Goal: Task Accomplishment & Management: Use online tool/utility

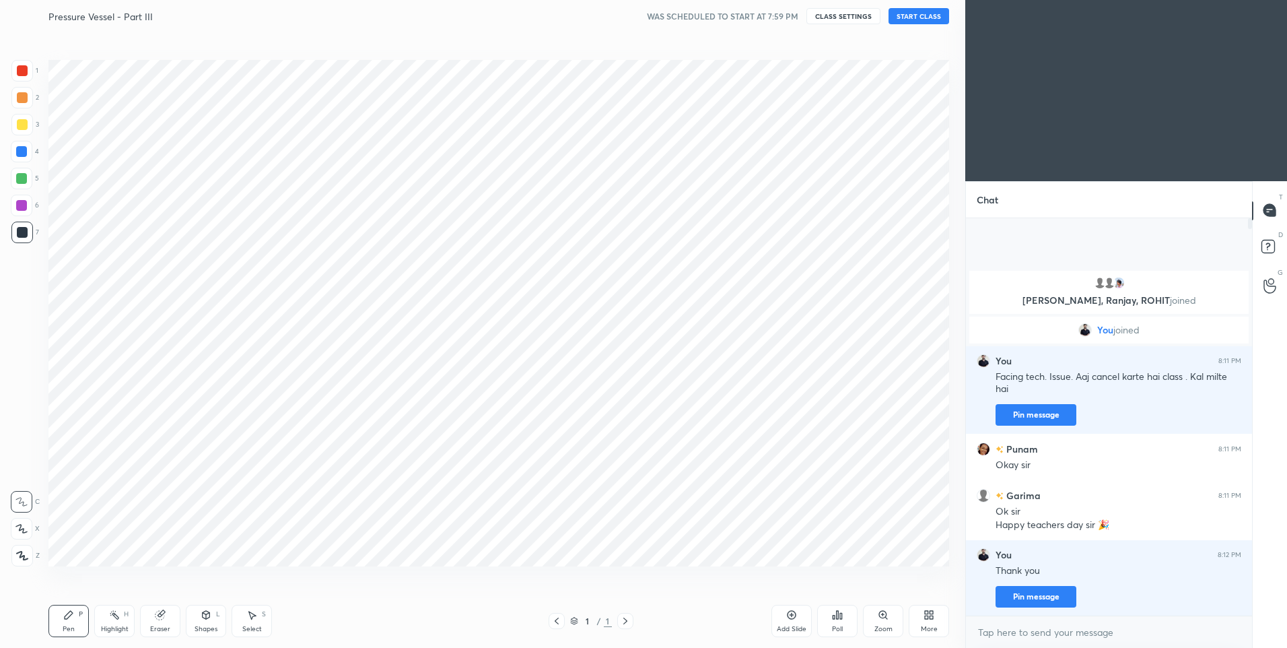
scroll to position [66772, 66422]
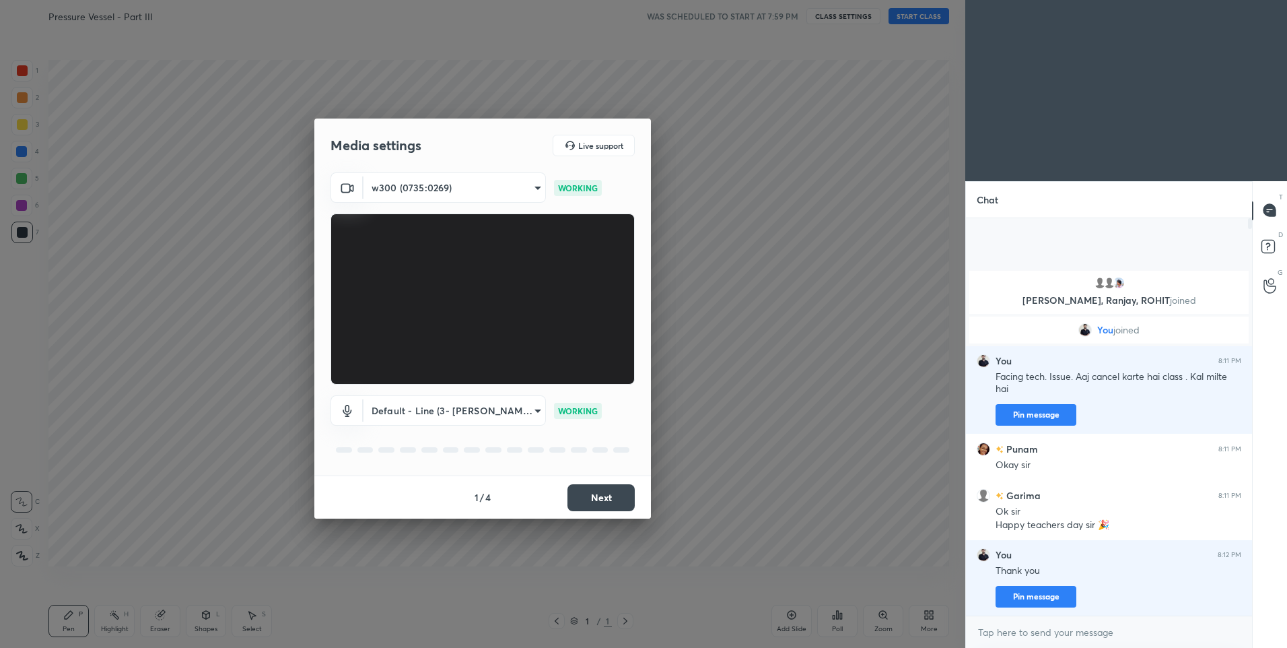
click at [601, 498] on button "Next" at bounding box center [601, 497] width 67 height 27
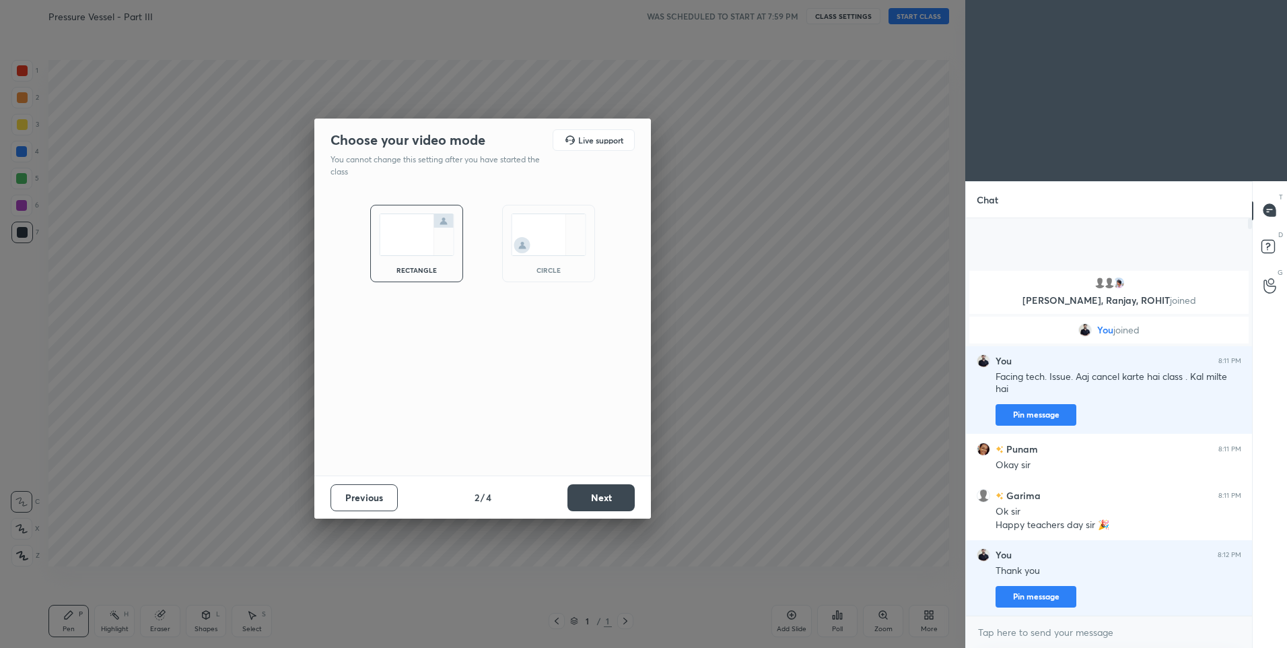
click at [601, 498] on button "Next" at bounding box center [601, 497] width 67 height 27
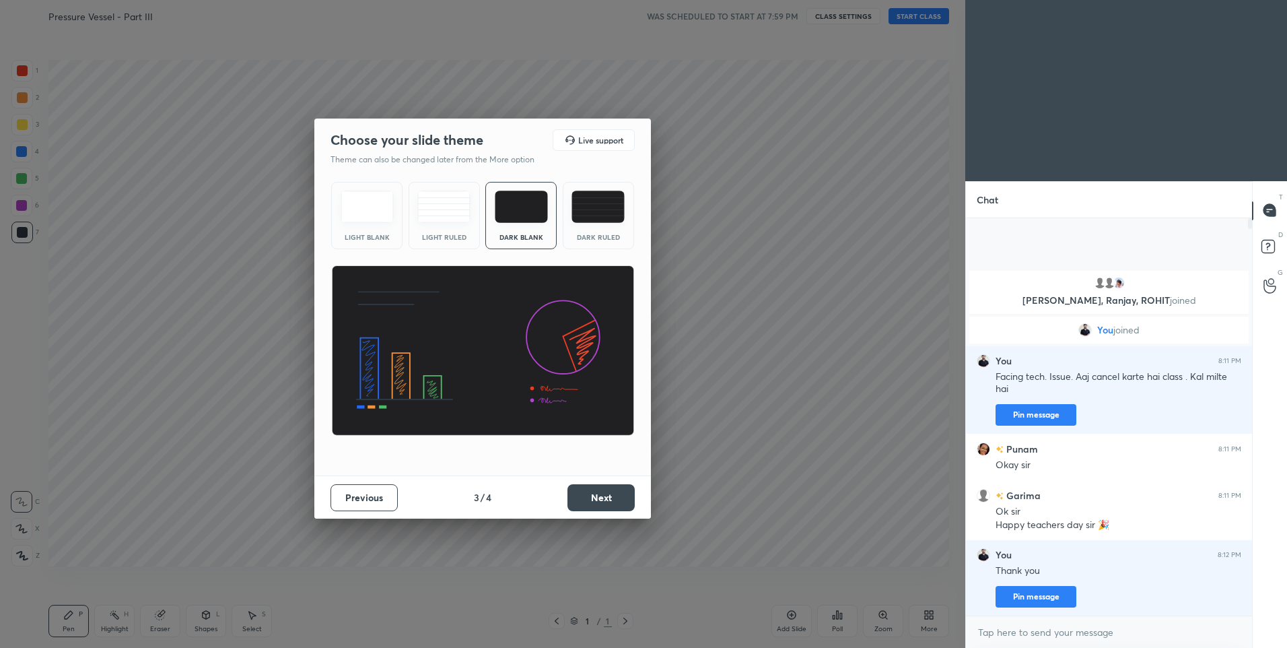
click at [601, 498] on button "Next" at bounding box center [601, 497] width 67 height 27
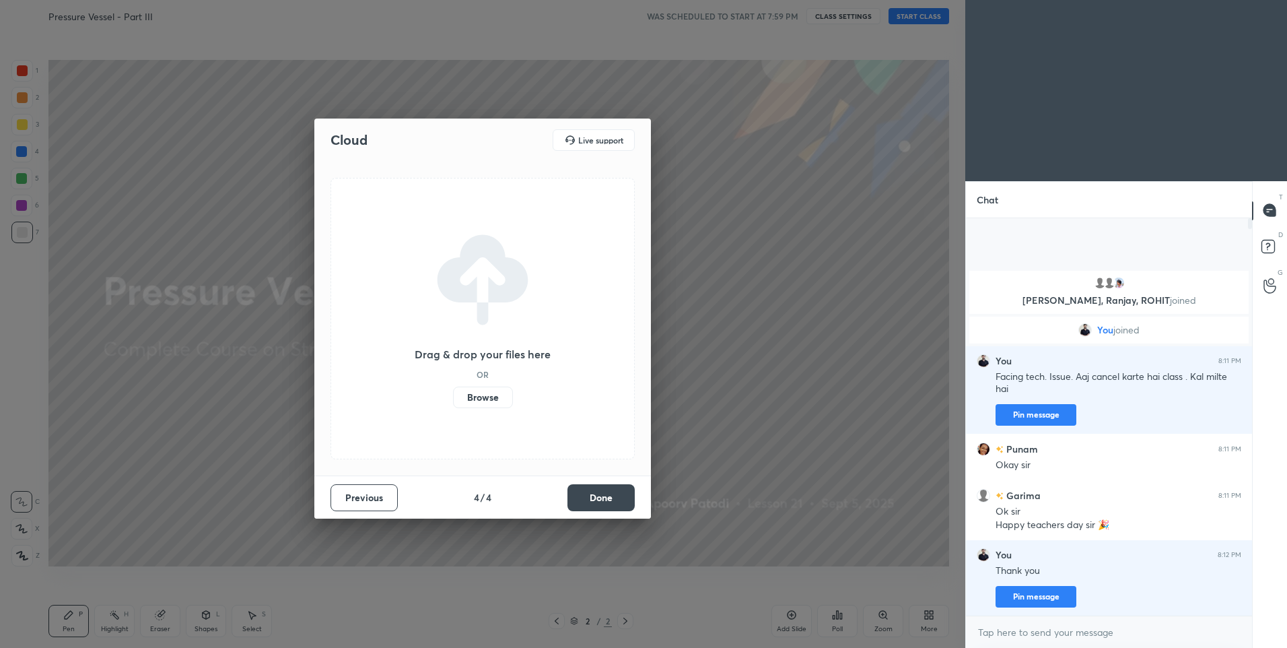
click at [603, 498] on button "Done" at bounding box center [601, 497] width 67 height 27
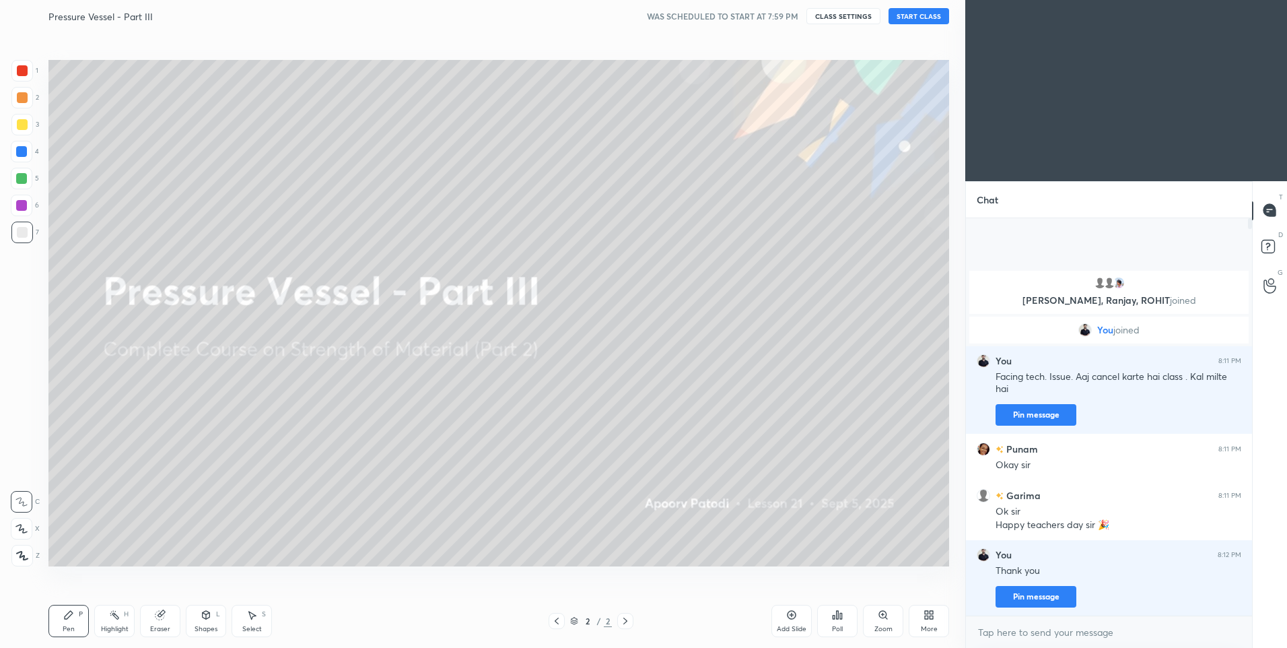
click at [922, 19] on button "START CLASS" at bounding box center [919, 16] width 61 height 16
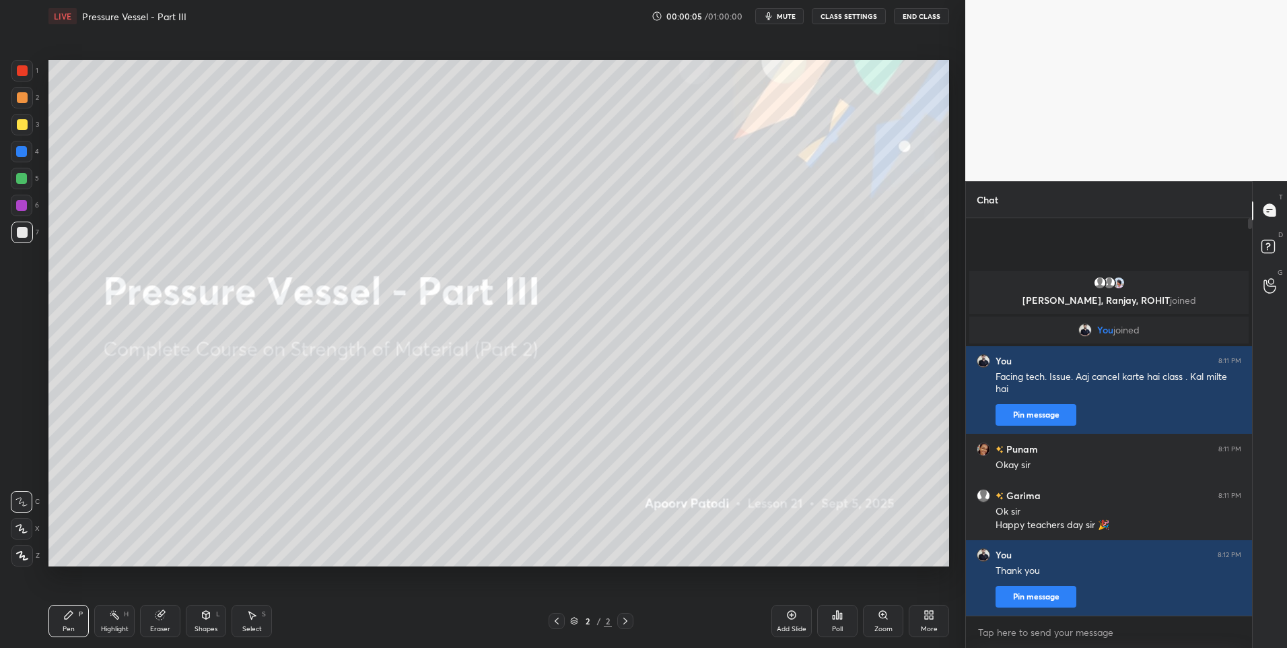
click at [923, 16] on button "End Class" at bounding box center [921, 16] width 55 height 16
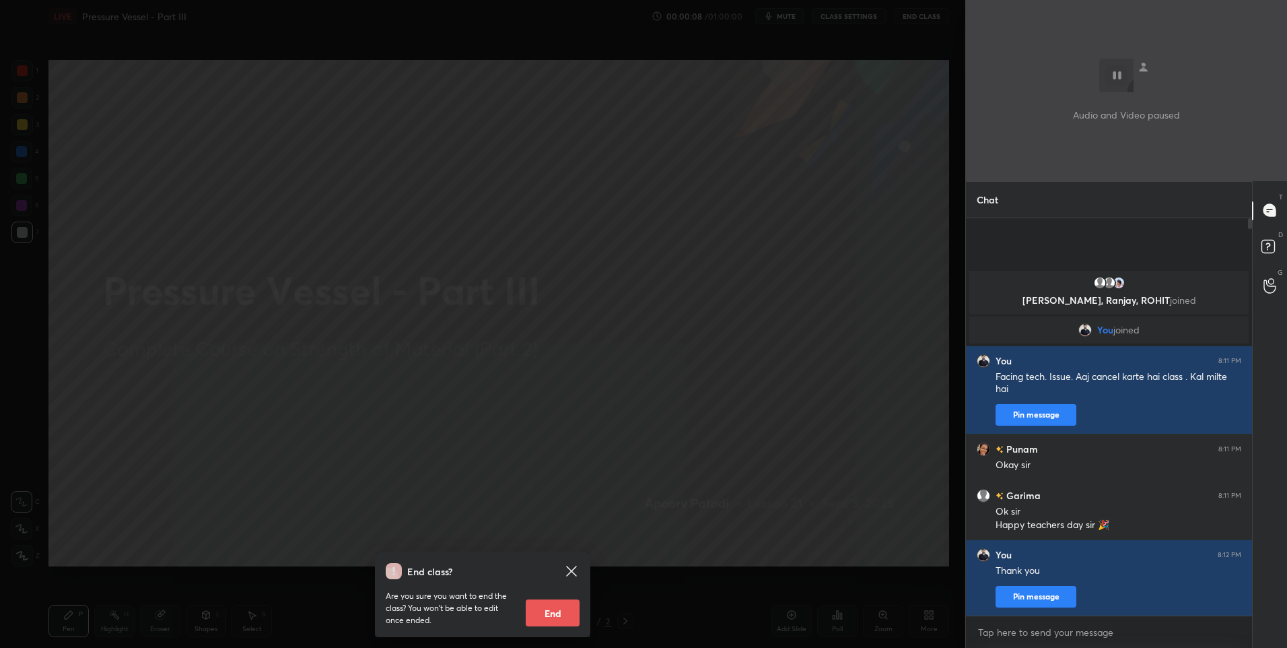
click at [555, 612] on button "End" at bounding box center [553, 612] width 54 height 27
type textarea "x"
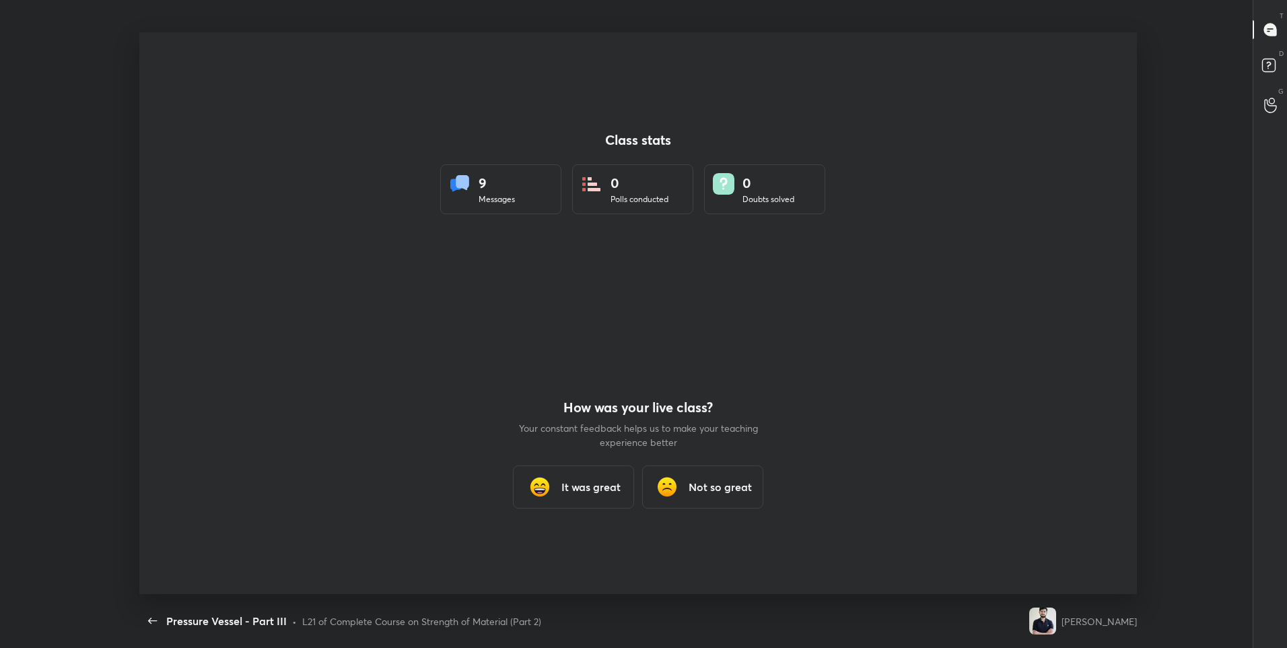
scroll to position [562, 1277]
click at [584, 487] on h3 "It was great" at bounding box center [591, 487] width 59 height 16
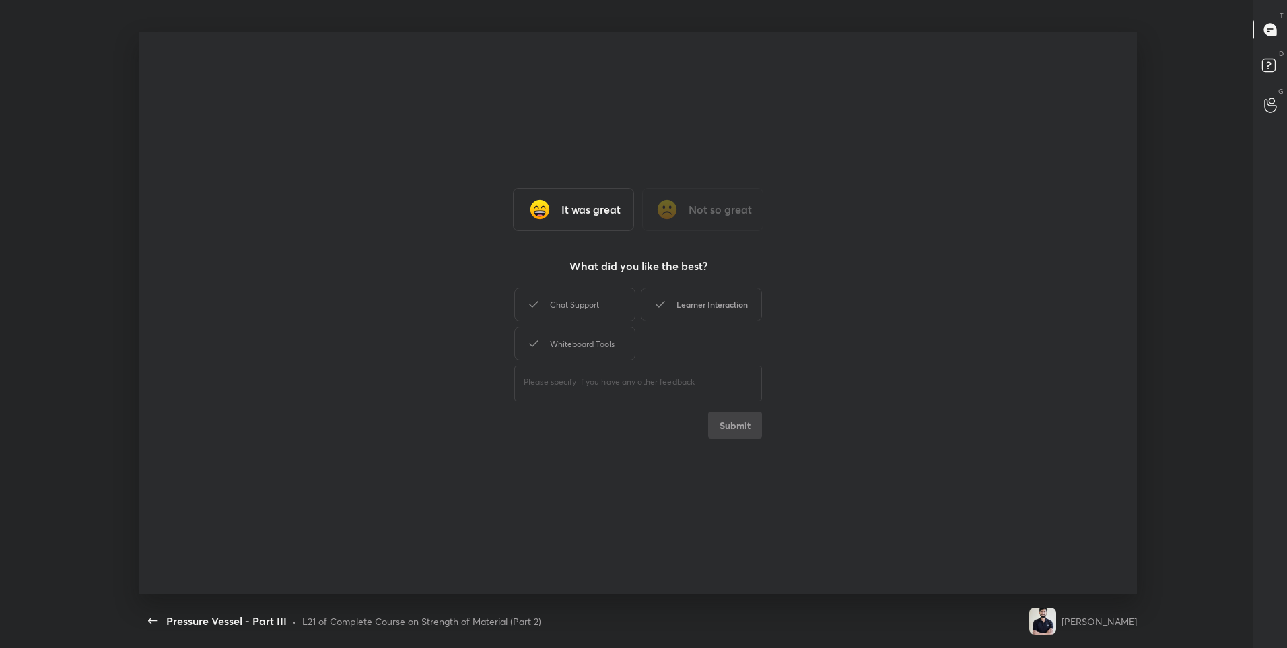
drag, startPoint x: 613, startPoint y: 304, endPoint x: 698, endPoint y: 314, distance: 85.4
click at [614, 304] on div "Chat Support" at bounding box center [574, 305] width 121 height 34
click at [700, 314] on div "Learner Interaction" at bounding box center [701, 305] width 121 height 34
click at [602, 338] on div "Whiteboard Tools" at bounding box center [574, 344] width 121 height 34
click at [729, 424] on button "Submit" at bounding box center [735, 424] width 54 height 27
